Goal: Task Accomplishment & Management: Manage account settings

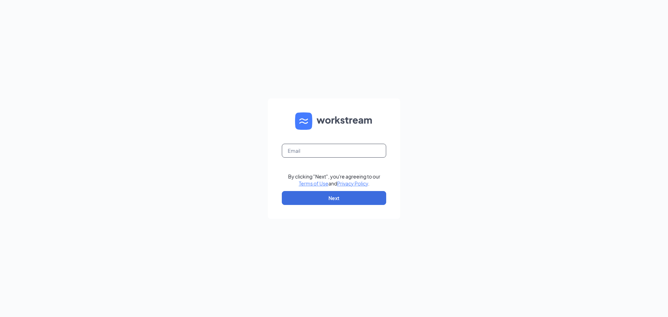
click at [317, 148] on input "text" at bounding box center [334, 151] width 104 height 14
click at [354, 151] on input "text" at bounding box center [334, 151] width 104 height 14
type input "[EMAIL_ADDRESS][PERSON_NAME][DOMAIN_NAME]"
click at [347, 195] on button "Next" at bounding box center [334, 198] width 104 height 14
